Goal: Information Seeking & Learning: Learn about a topic

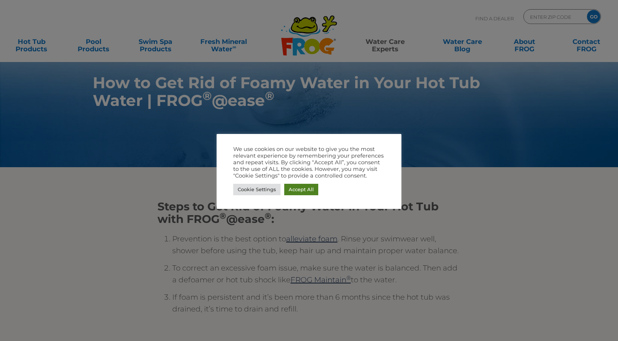
click at [305, 190] on link "Accept All" at bounding box center [301, 189] width 34 height 11
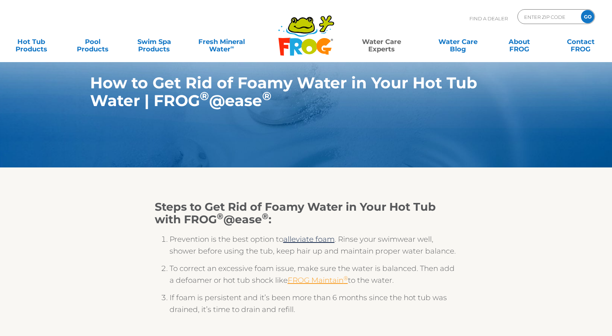
click at [327, 280] on link "FROG Maintain ®" at bounding box center [318, 280] width 60 height 9
click at [307, 240] on link "alleviate foam" at bounding box center [308, 239] width 51 height 9
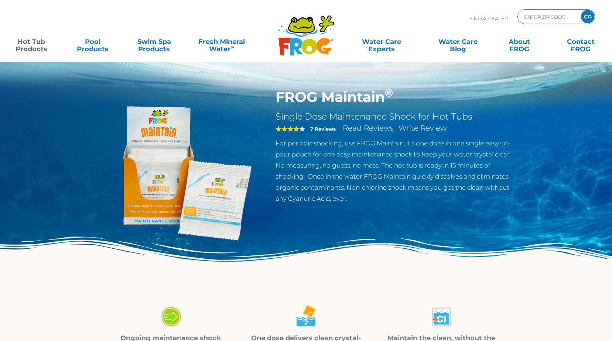
click at [221, 209] on img at bounding box center [180, 173] width 169 height 169
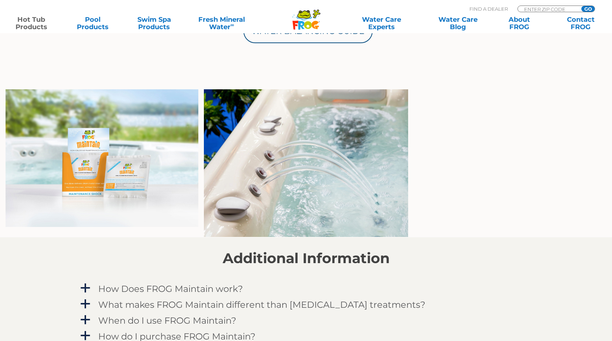
scroll to position [517, 0]
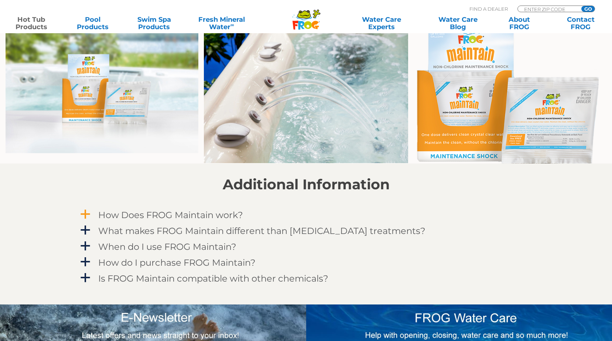
click at [84, 215] on span "a" at bounding box center [85, 214] width 11 height 11
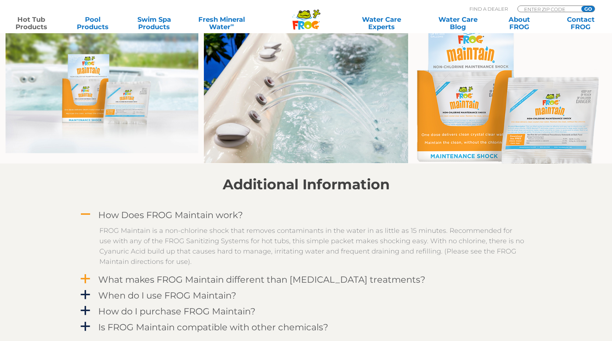
click at [84, 278] on span "a" at bounding box center [85, 279] width 11 height 11
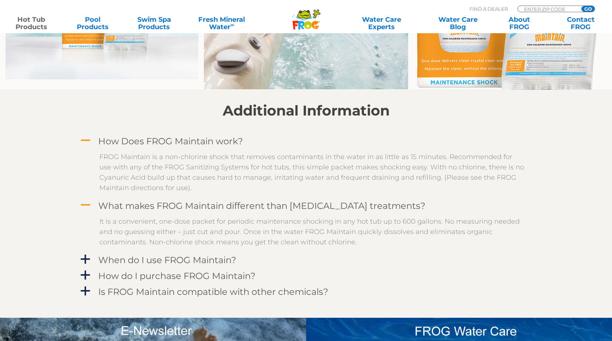
scroll to position [443, 0]
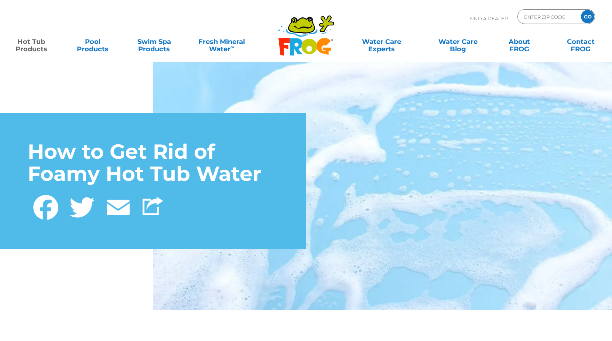
click at [32, 45] on link "Hot Tub Products" at bounding box center [31, 41] width 48 height 15
